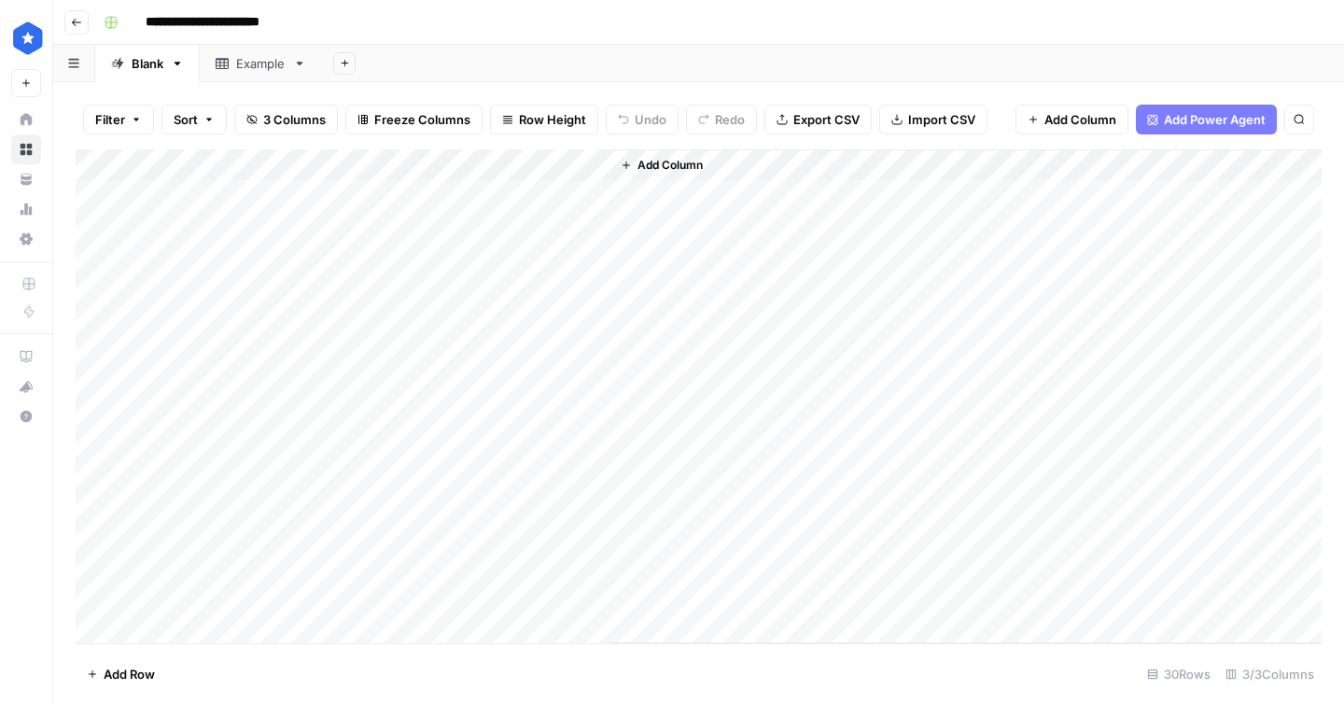
scroll to position [520, 0]
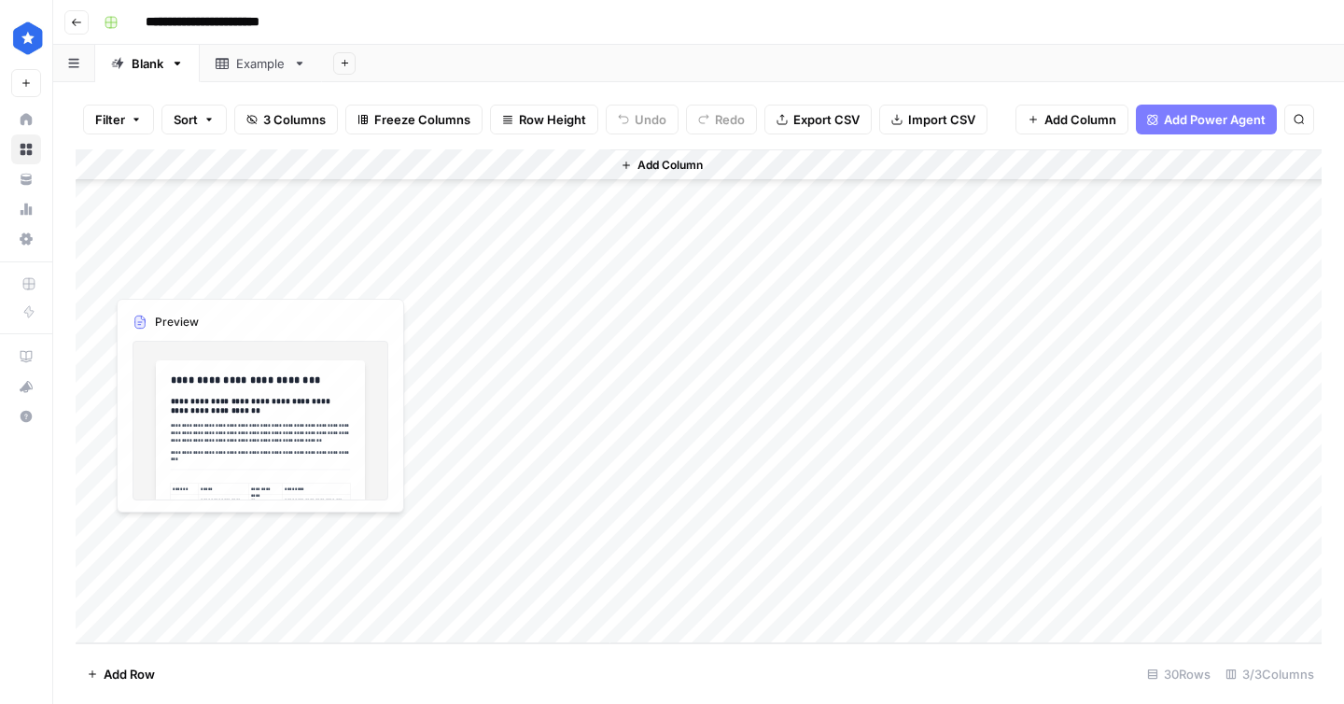
click at [197, 592] on div "Add Column" at bounding box center [699, 396] width 1246 height 494
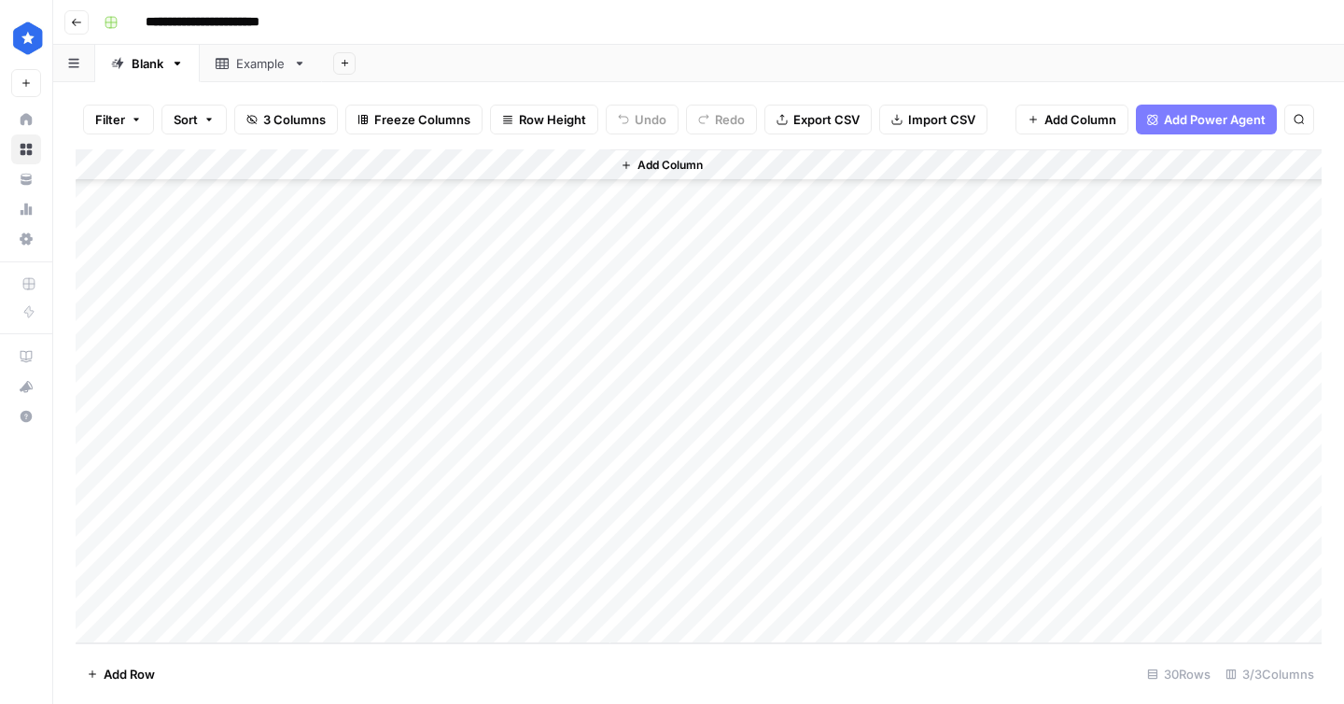
click at [197, 592] on div "Add Column" at bounding box center [699, 396] width 1246 height 494
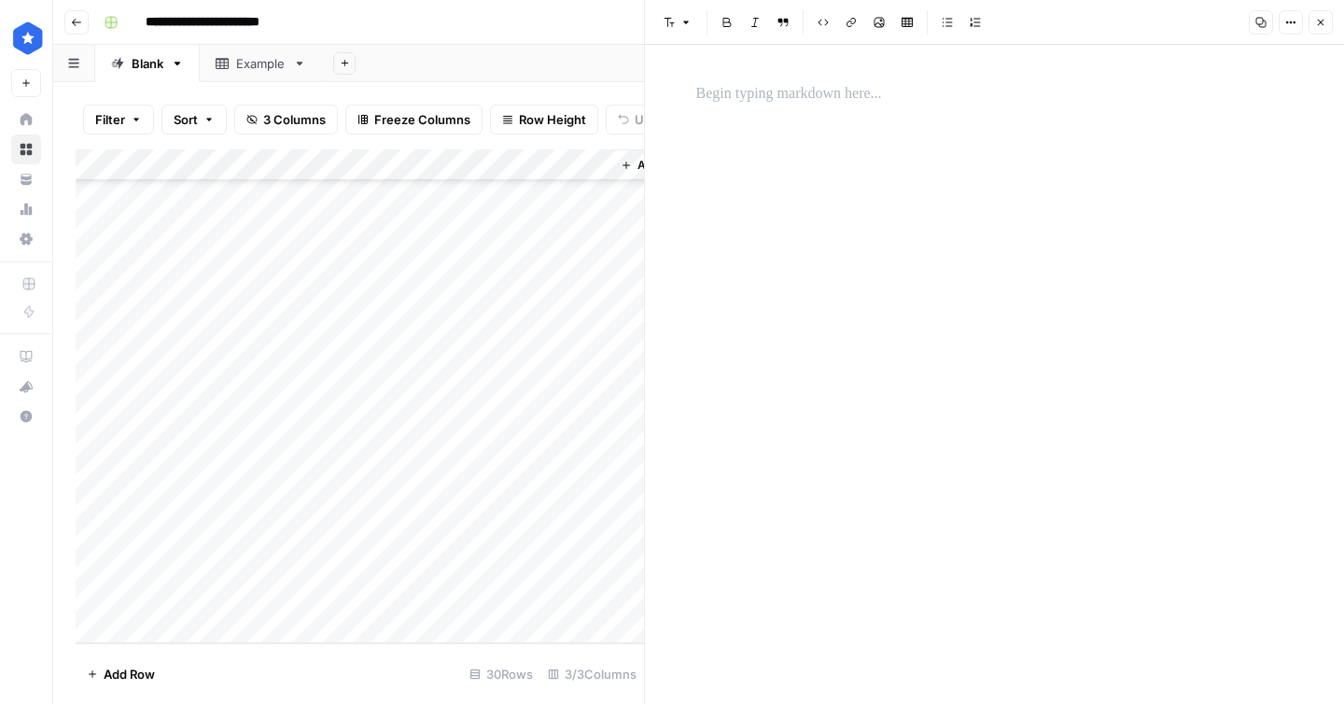
click at [779, 100] on p at bounding box center [994, 94] width 597 height 24
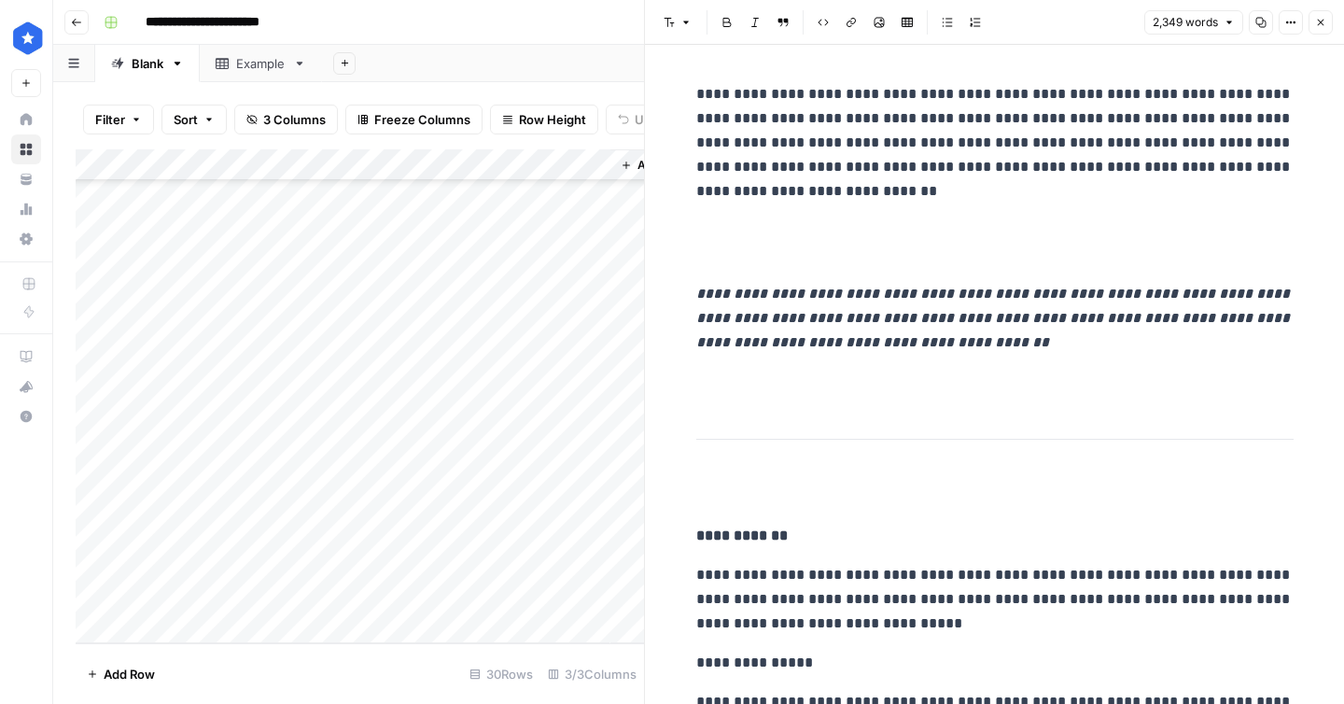
scroll to position [9852, 0]
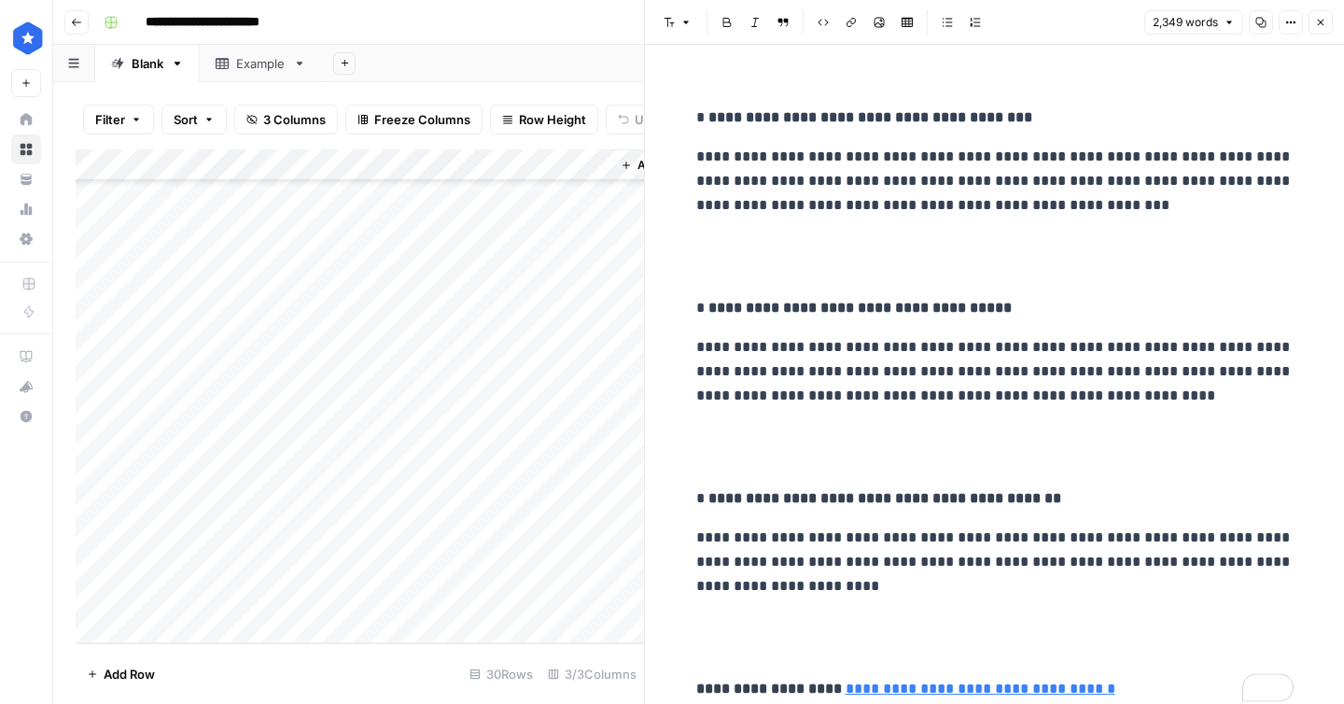
click at [364, 595] on div "Add Column" at bounding box center [360, 396] width 568 height 494
click at [1317, 23] on icon "button" at bounding box center [1320, 22] width 11 height 11
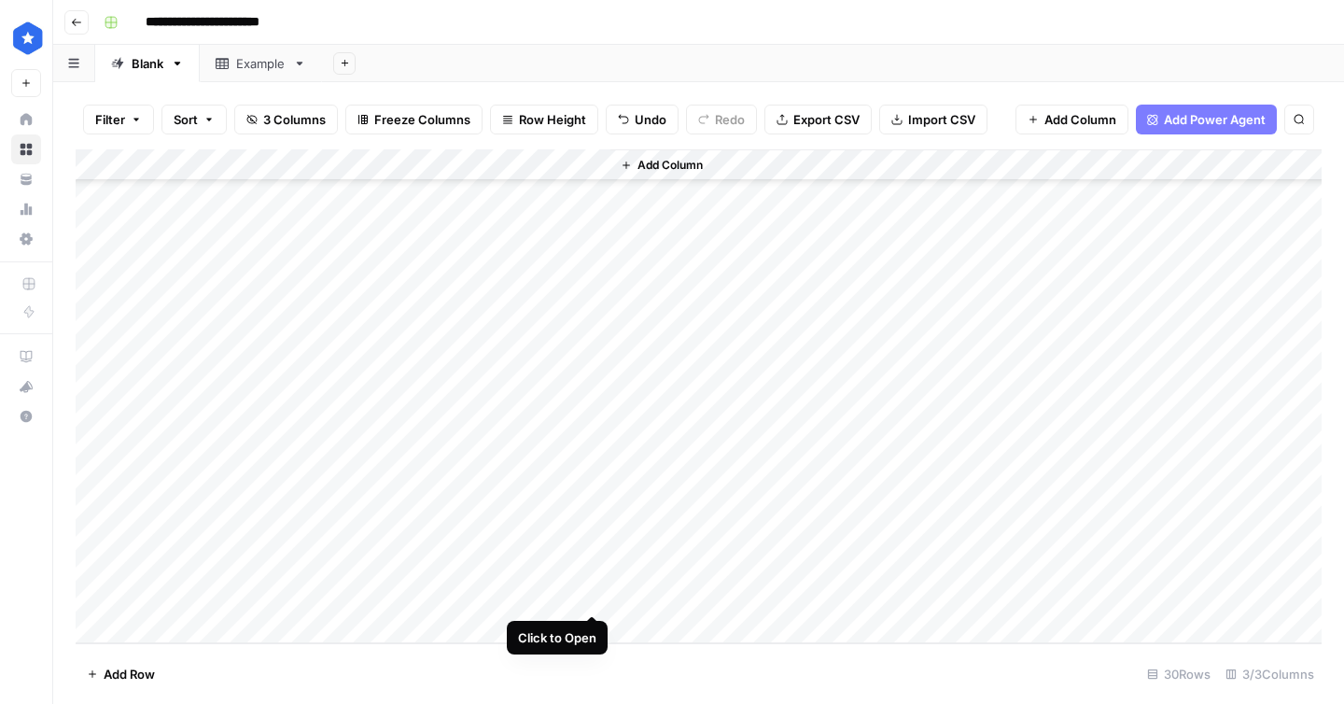
click at [592, 593] on div "Add Column" at bounding box center [699, 396] width 1246 height 494
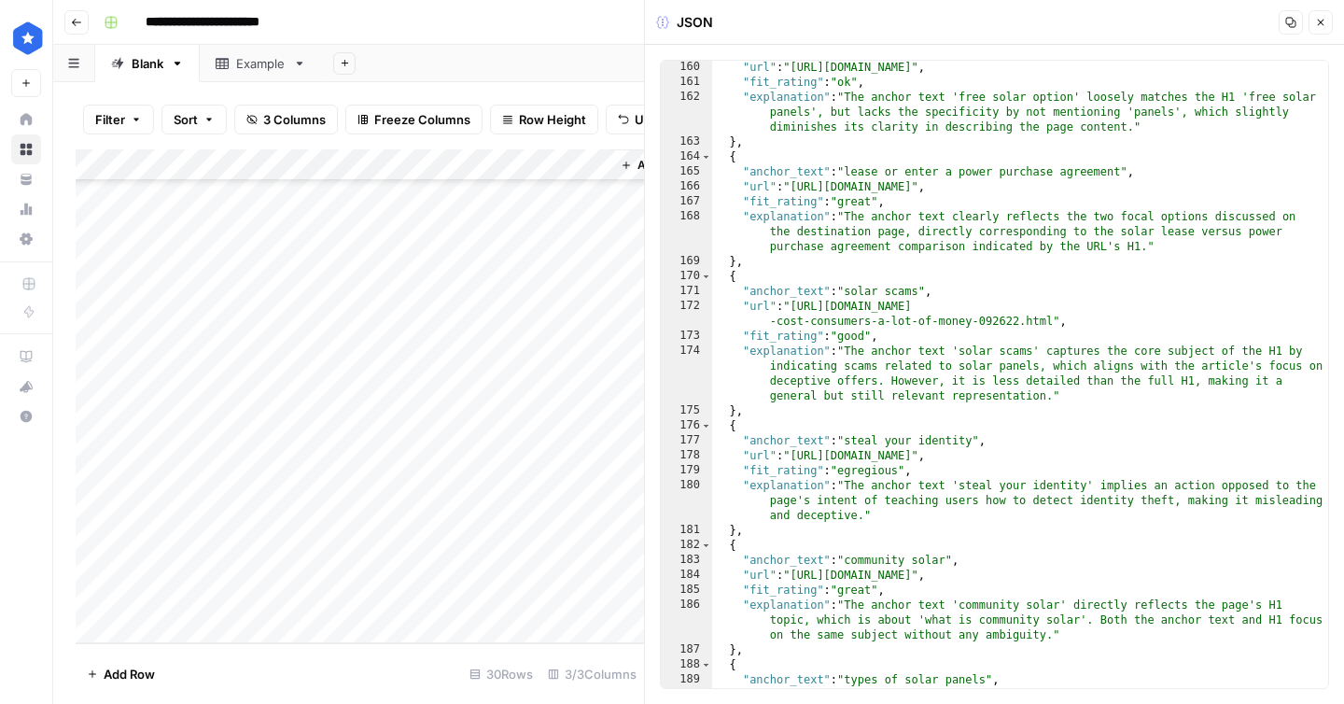
scroll to position [3376, 0]
type textarea "**********"
drag, startPoint x: 945, startPoint y: 440, endPoint x: 851, endPoint y: 443, distance: 93.4
click at [851, 443] on div ""url" : "[URL][DOMAIN_NAME]" , "fit_rating" : "ok" , "explanation" : "The ancho…" at bounding box center [1020, 388] width 616 height 657
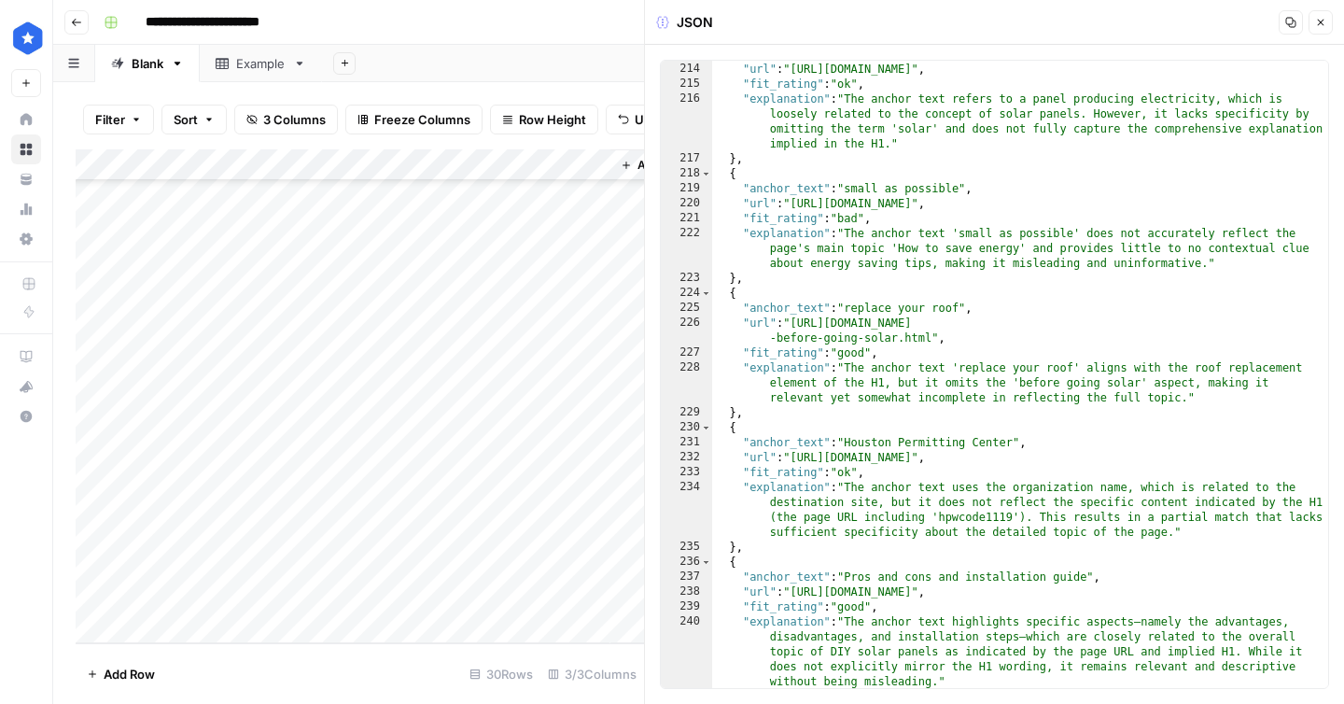
scroll to position [4540, 0]
